Goal: Transaction & Acquisition: Purchase product/service

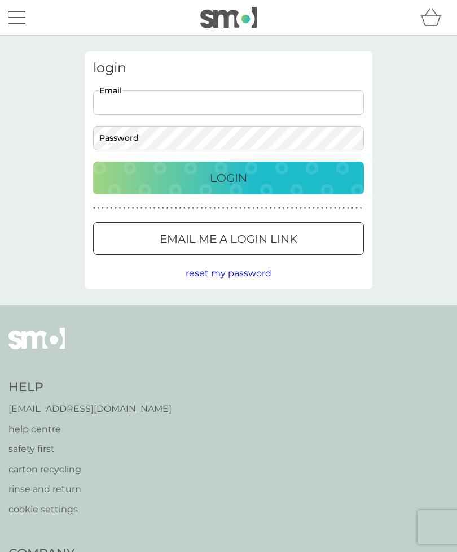
type input "[EMAIL_ADDRESS][DOMAIN_NAME]"
click at [229, 177] on button "Login" at bounding box center [228, 177] width 271 height 33
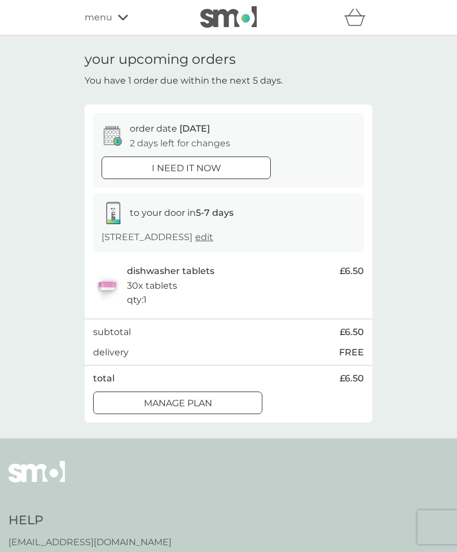
click at [120, 19] on icon at bounding box center [123, 17] width 10 height 7
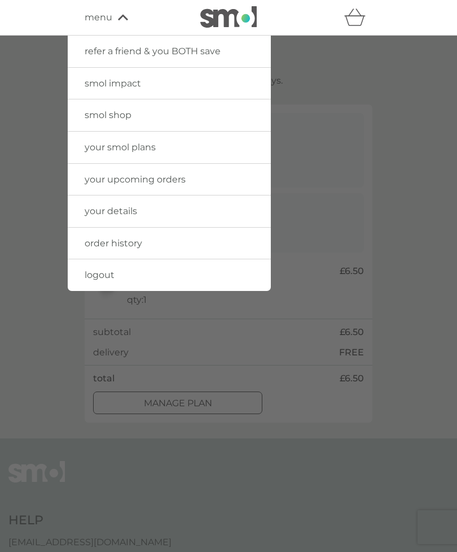
click at [169, 174] on span "your upcoming orders" at bounding box center [135, 179] width 101 height 11
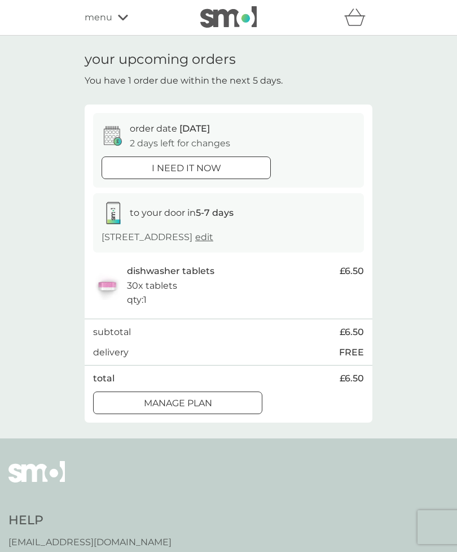
click at [111, 18] on span "menu" at bounding box center [99, 17] width 28 height 15
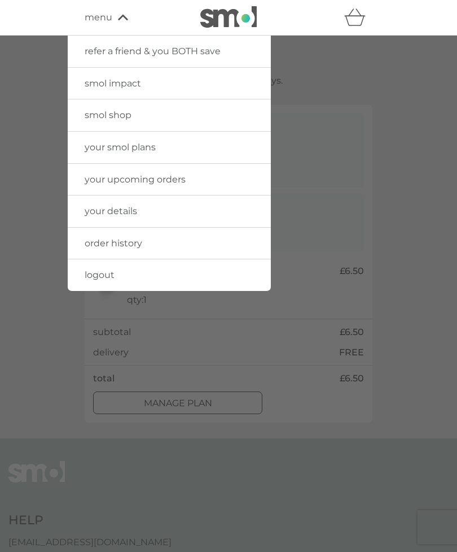
click at [156, 149] on link "your smol plans" at bounding box center [169, 148] width 203 height 32
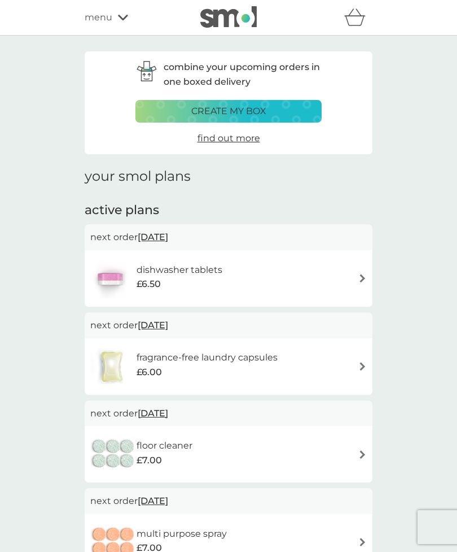
click at [249, 357] on h6 "fragrance-free laundry capsules" at bounding box center [207, 357] width 141 height 15
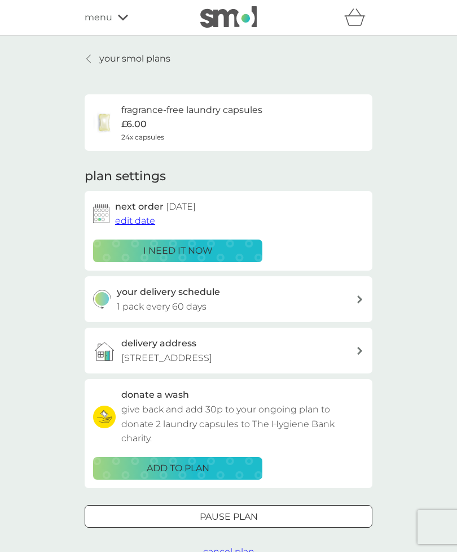
click at [202, 246] on p "i need it now" at bounding box center [177, 250] width 69 height 15
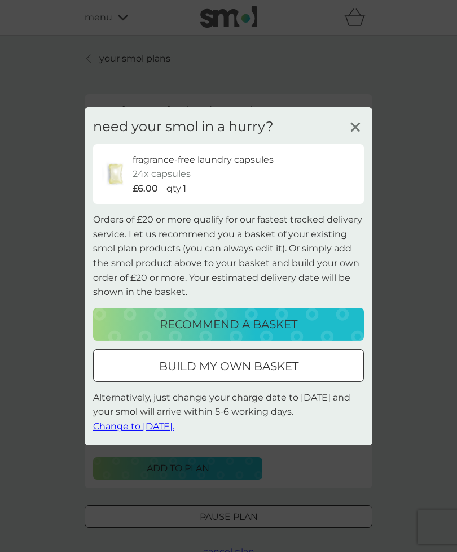
click at [292, 320] on p "recommend a basket" at bounding box center [229, 324] width 138 height 18
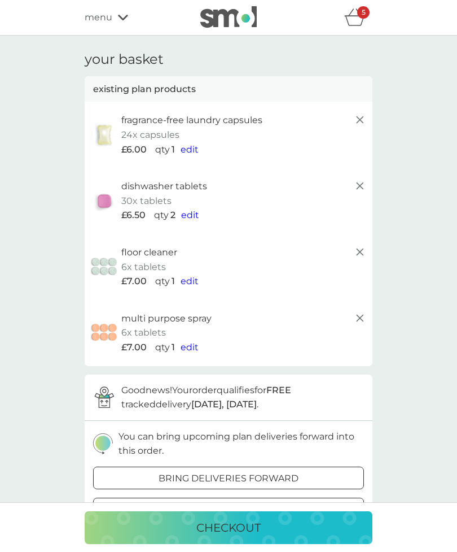
click at [354, 250] on icon at bounding box center [360, 252] width 14 height 14
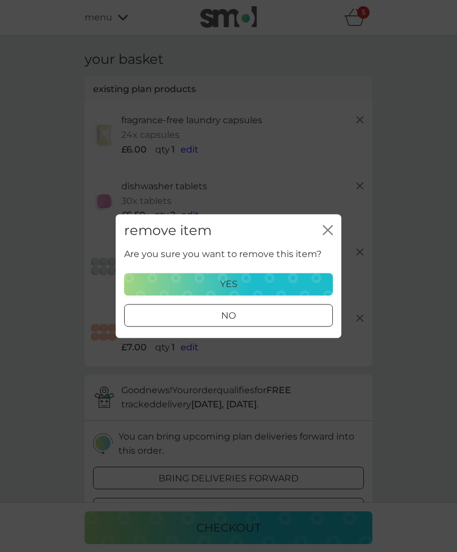
click at [247, 281] on div "yes" at bounding box center [229, 284] width 194 height 15
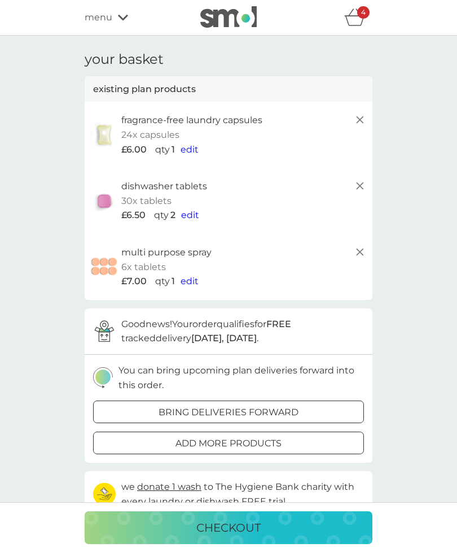
click at [358, 248] on line at bounding box center [360, 251] width 7 height 7
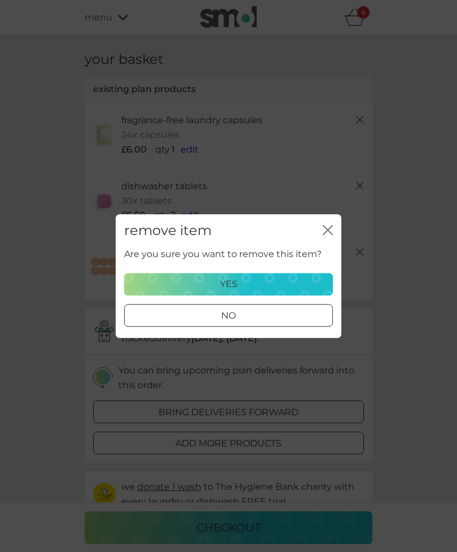
click at [271, 281] on div "yes" at bounding box center [229, 284] width 194 height 15
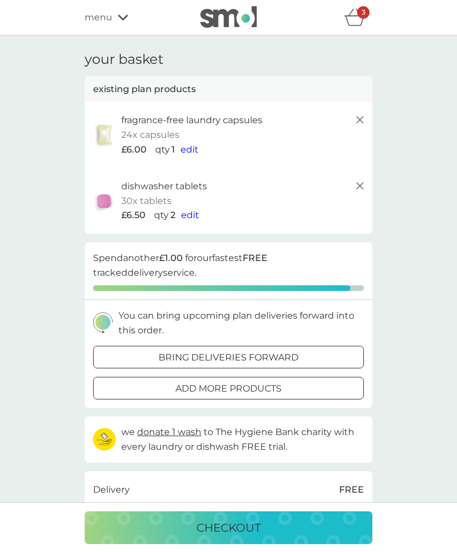
click at [263, 530] on div "checkout" at bounding box center [228, 527] width 265 height 18
click at [198, 218] on span "edit" at bounding box center [190, 214] width 18 height 11
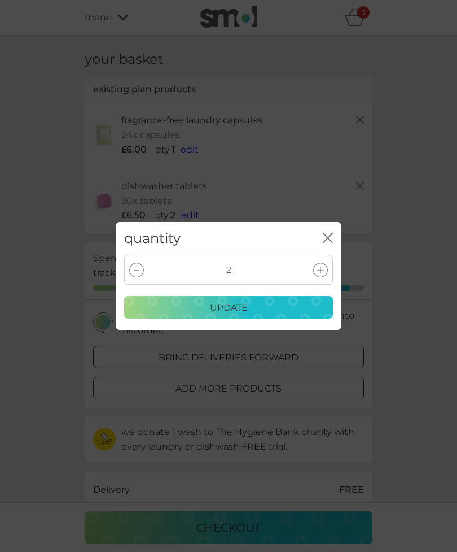
click at [321, 267] on icon at bounding box center [320, 270] width 7 height 7
click at [143, 267] on div at bounding box center [136, 270] width 15 height 15
click at [239, 304] on p "update" at bounding box center [229, 307] width 38 height 15
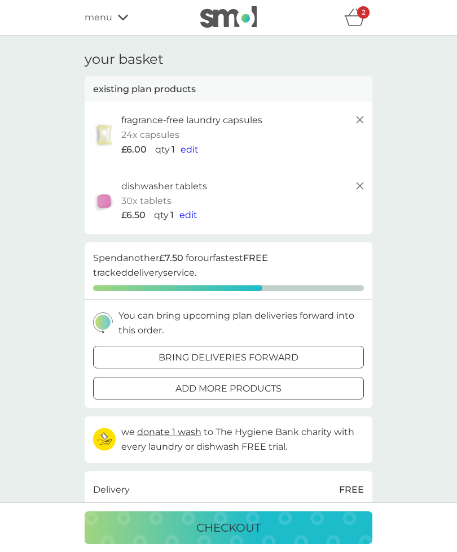
click at [236, 527] on p "checkout" at bounding box center [229, 527] width 64 height 18
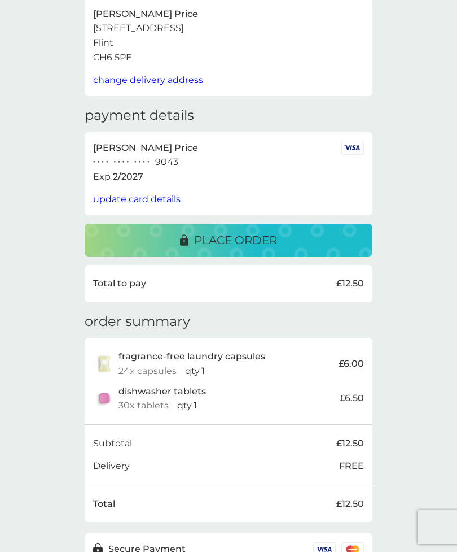
scroll to position [96, 0]
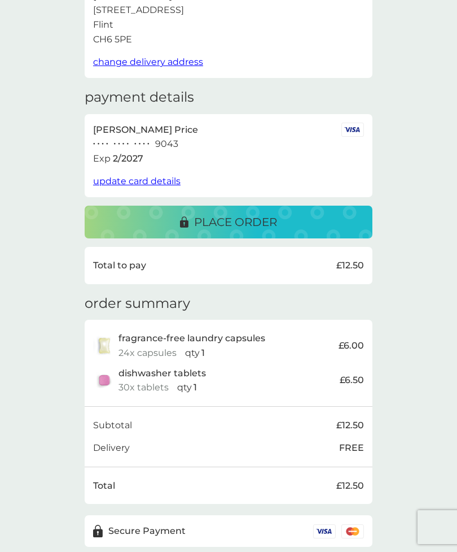
click at [198, 216] on p "place order" at bounding box center [235, 222] width 83 height 18
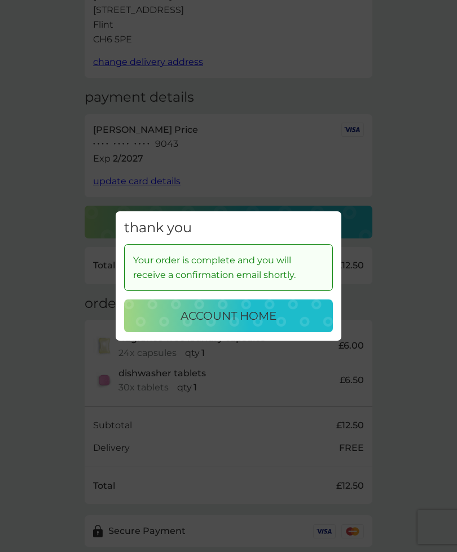
click at [241, 325] on p "account home" at bounding box center [229, 316] width 96 height 18
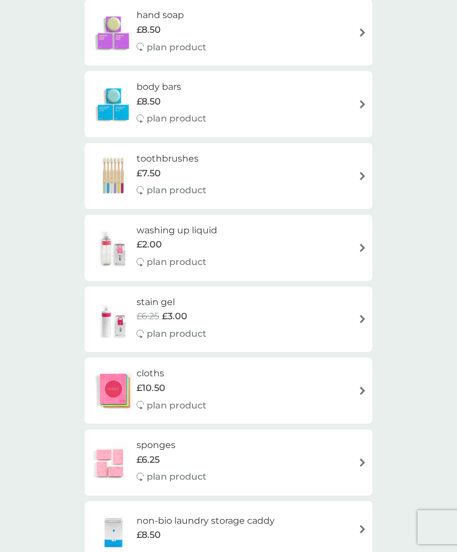
scroll to position [1320, 0]
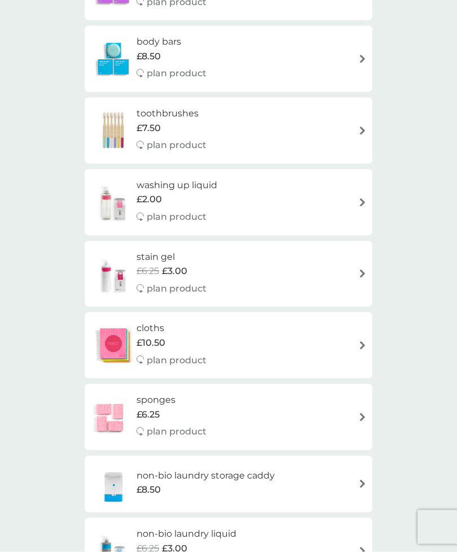
click at [151, 335] on span "£10.50" at bounding box center [151, 342] width 29 height 15
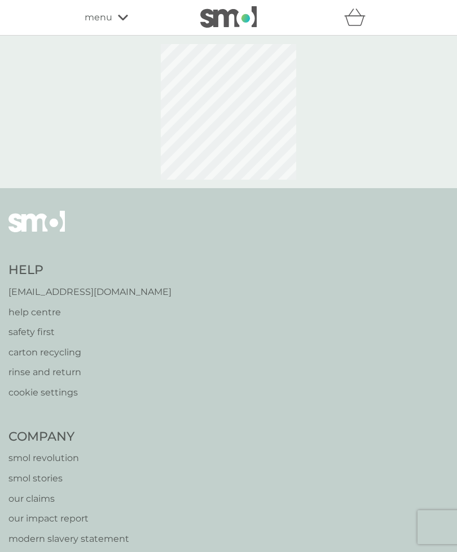
select select "91"
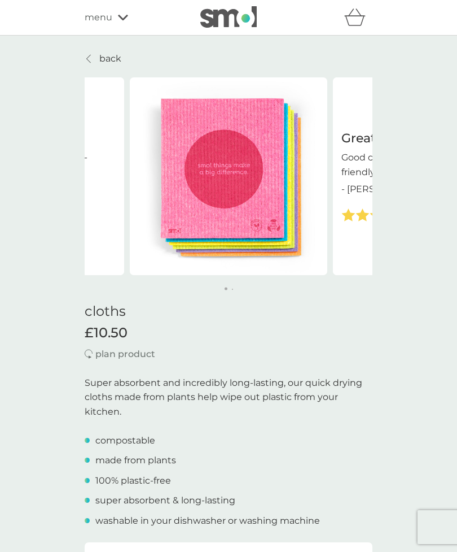
click at [97, 58] on link "back" at bounding box center [103, 58] width 37 height 15
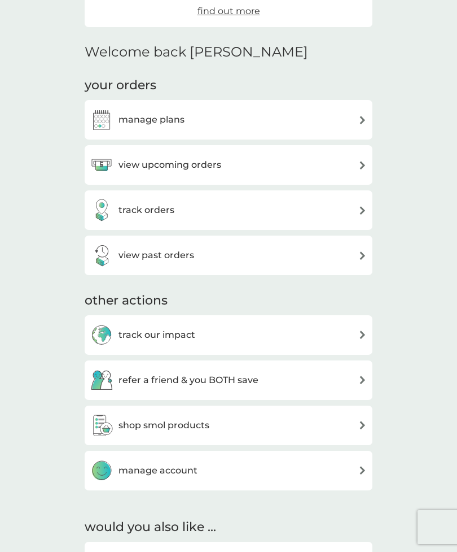
scroll to position [241, 0]
click at [346, 161] on div "view upcoming orders" at bounding box center [228, 165] width 277 height 23
